Goal: Task Accomplishment & Management: Use online tool/utility

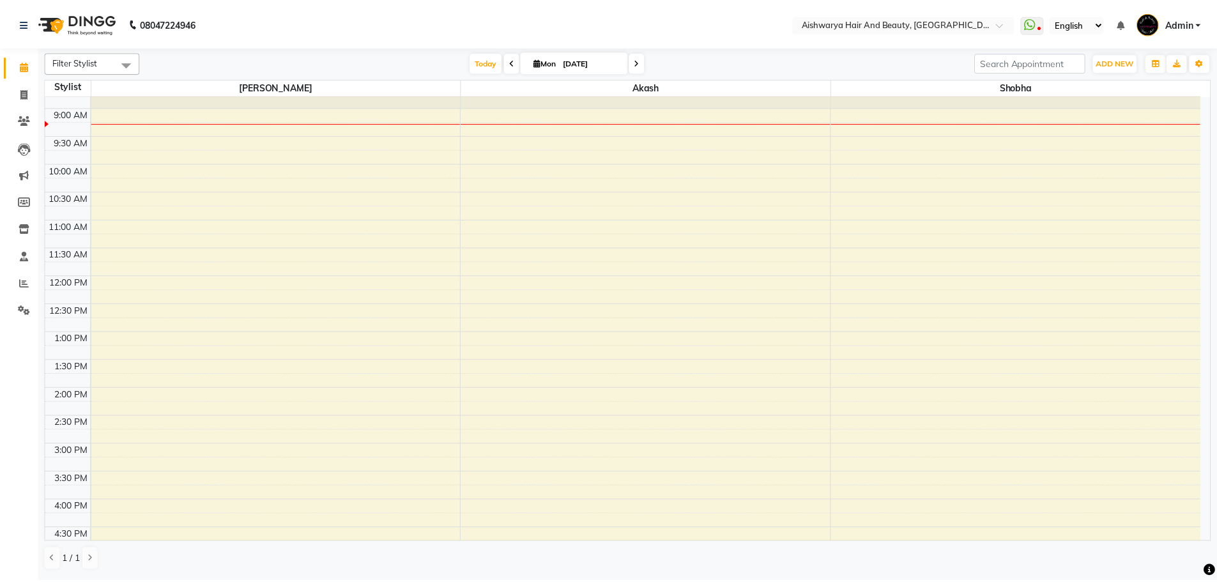
scroll to position [64, 0]
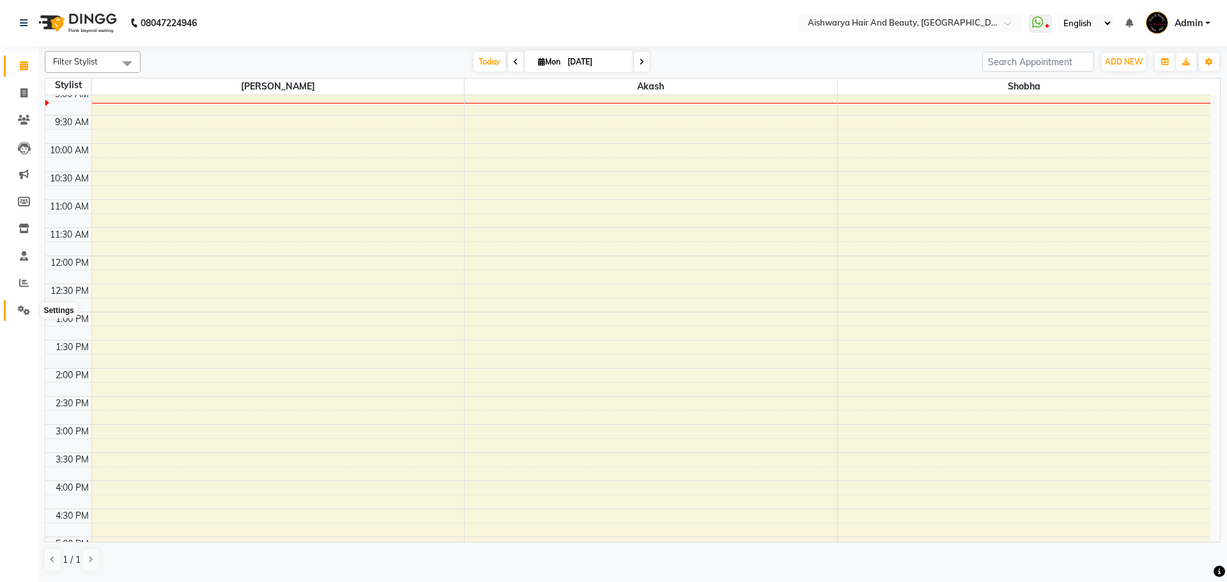
click at [17, 311] on span at bounding box center [24, 311] width 22 height 15
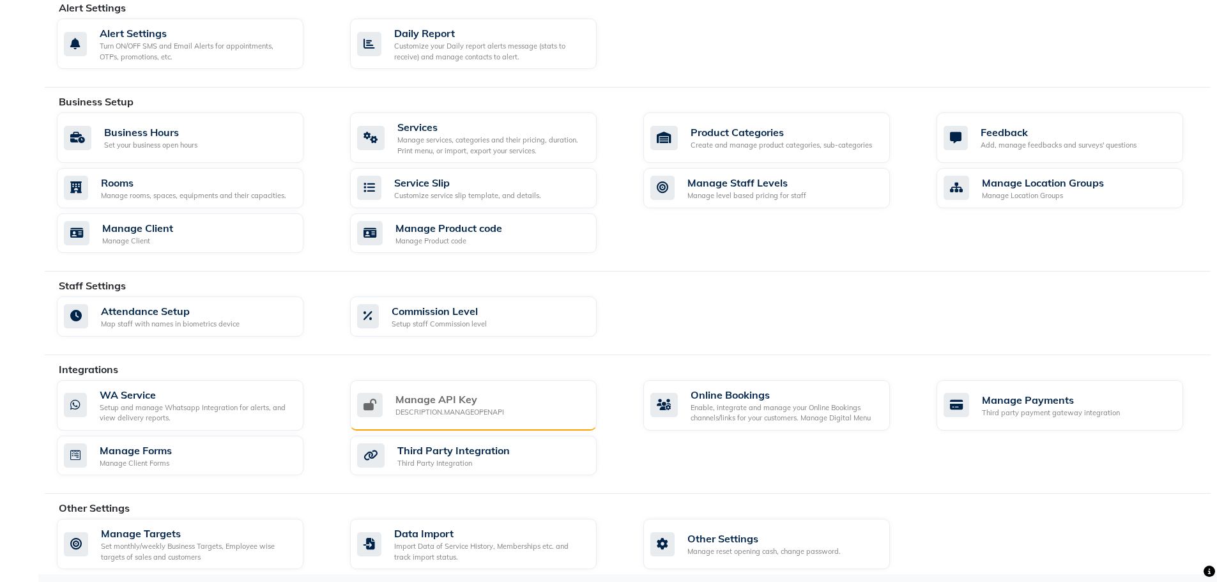
scroll to position [369, 0]
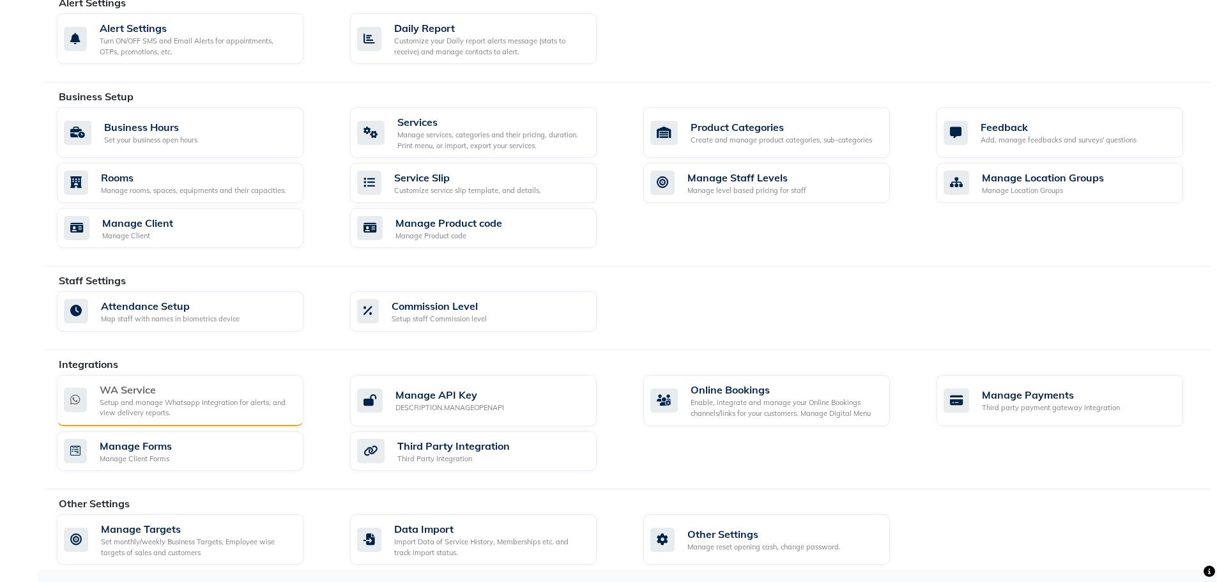
click at [210, 402] on div "Setup and manage Whatsapp Integration for alerts, and view delivery reports." at bounding box center [197, 407] width 194 height 21
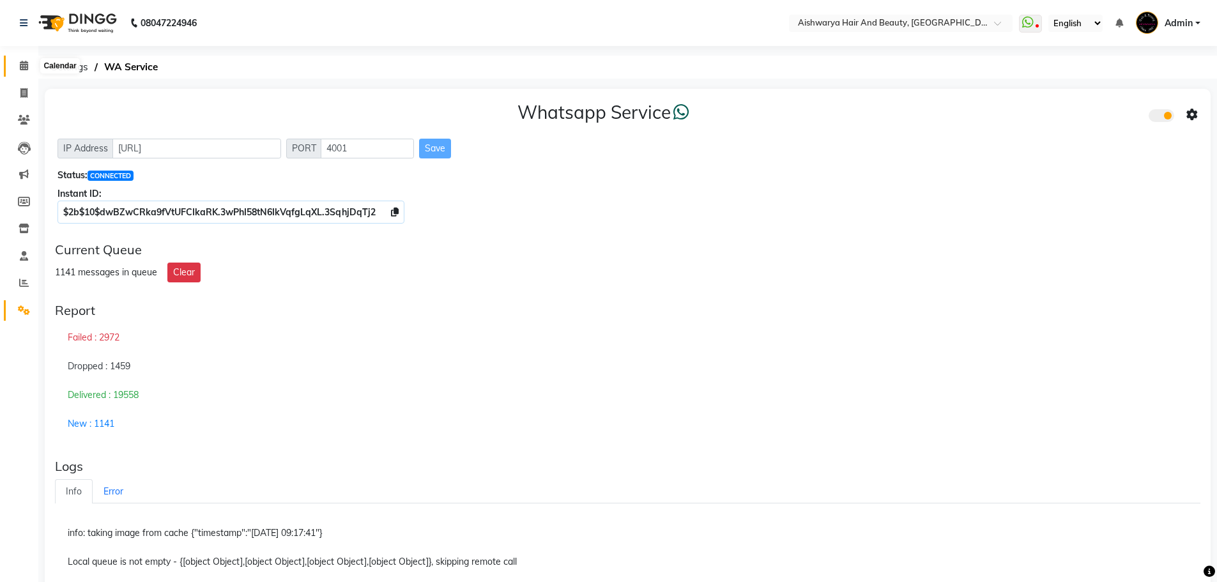
click at [22, 69] on icon at bounding box center [24, 66] width 8 height 10
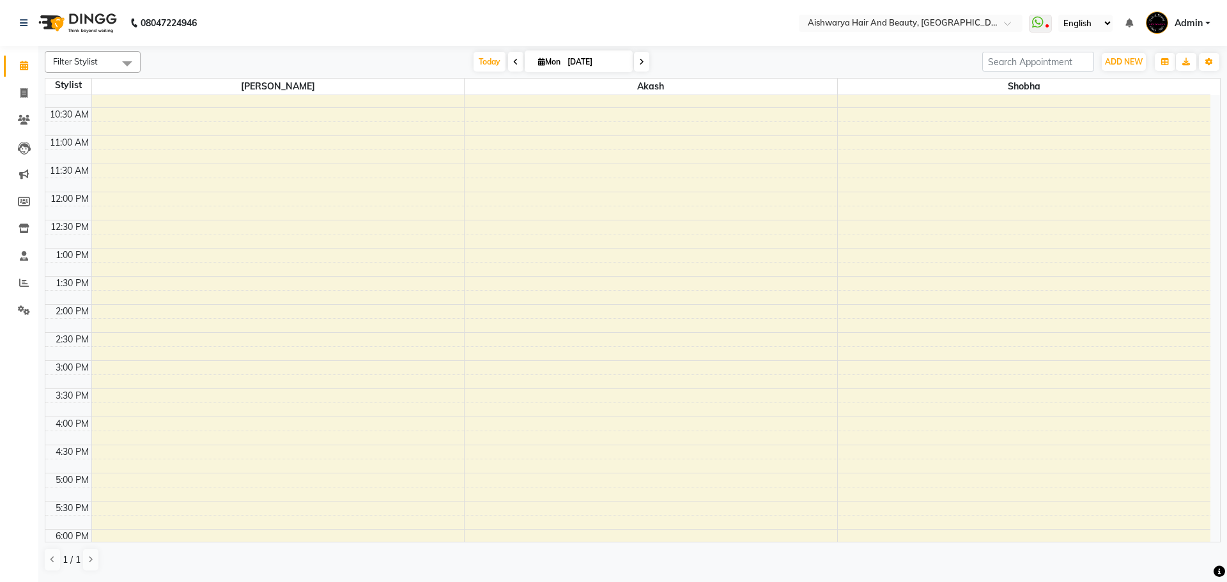
scroll to position [64, 0]
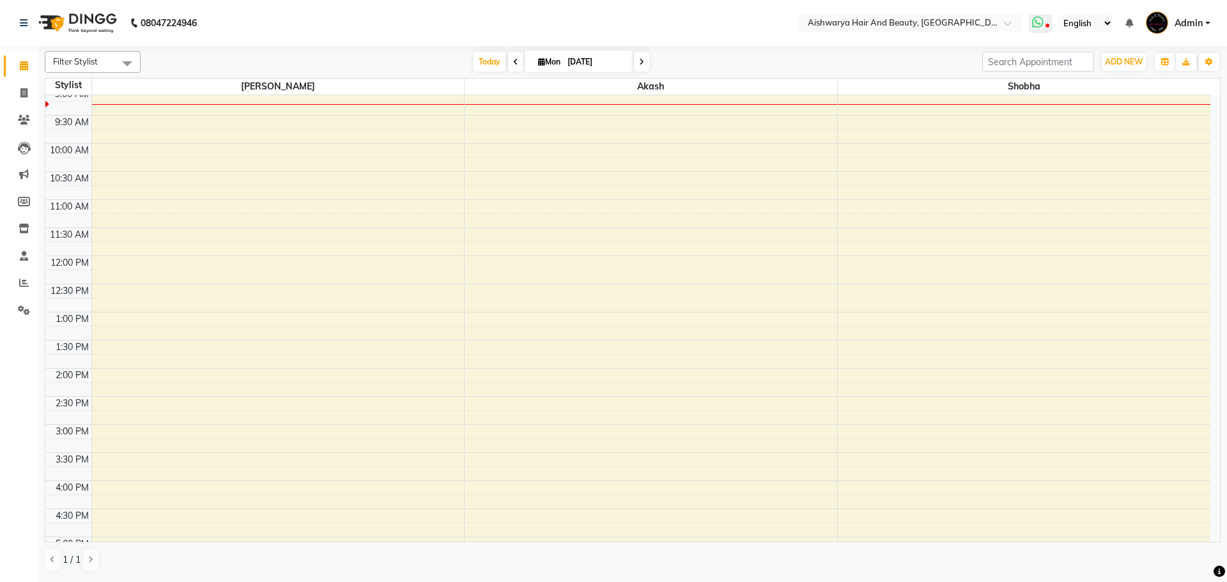
click at [1047, 24] on icon at bounding box center [1047, 27] width 4 height 6
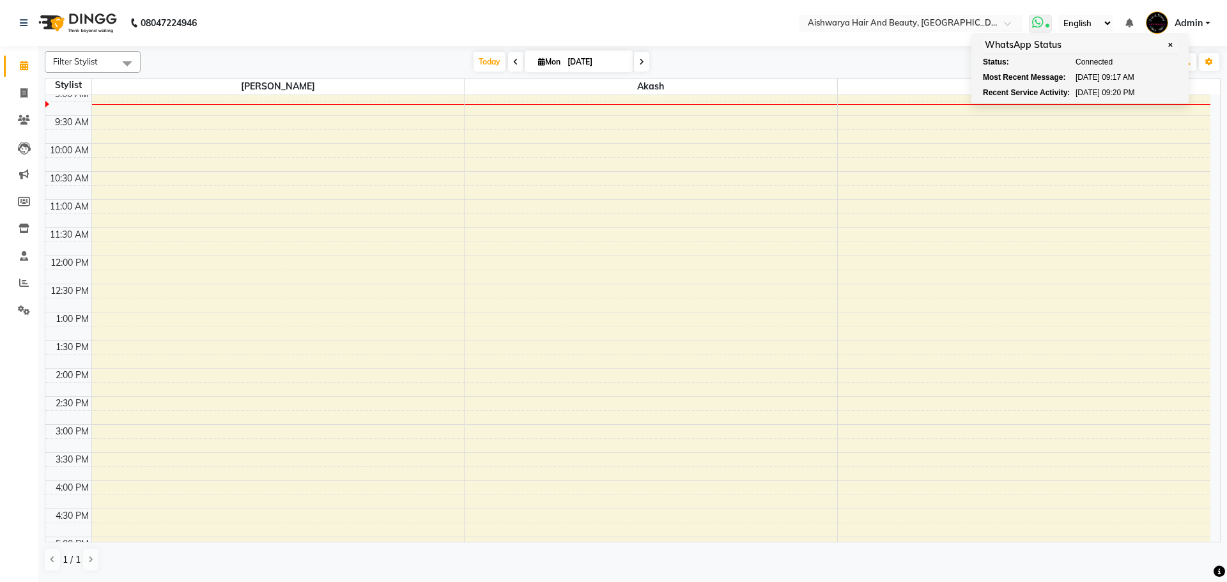
click at [1047, 24] on icon at bounding box center [1047, 27] width 4 height 6
